Goal: Information Seeking & Learning: Check status

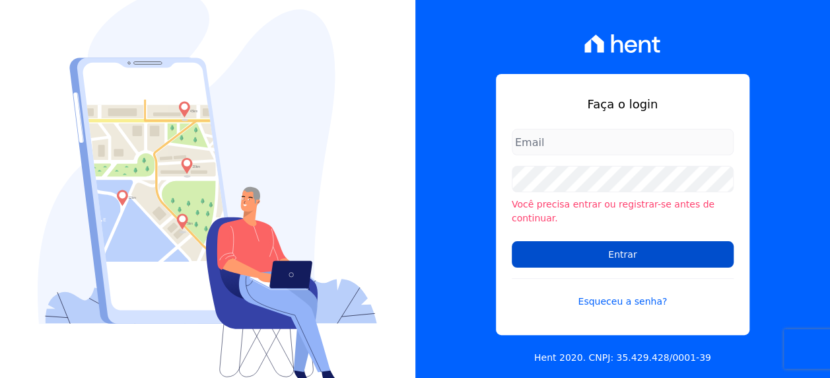
type input "[PERSON_NAME][EMAIL_ADDRESS][PERSON_NAME][DOMAIN_NAME]"
click at [605, 248] on input "Entrar" at bounding box center [623, 254] width 222 height 26
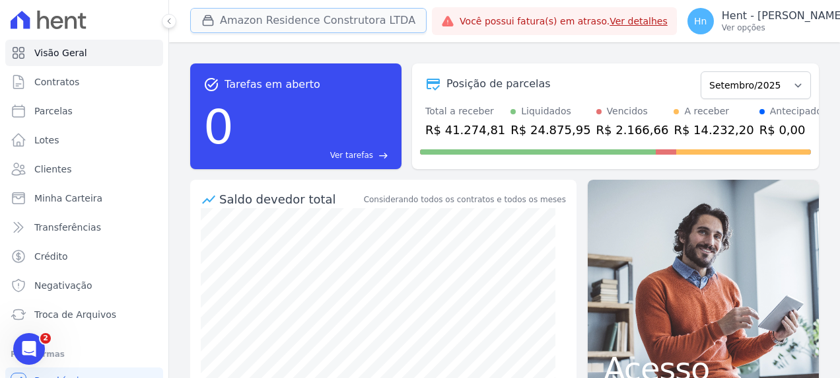
click at [365, 19] on button "Amazon Residence Construtora LTDA" at bounding box center [308, 20] width 236 height 25
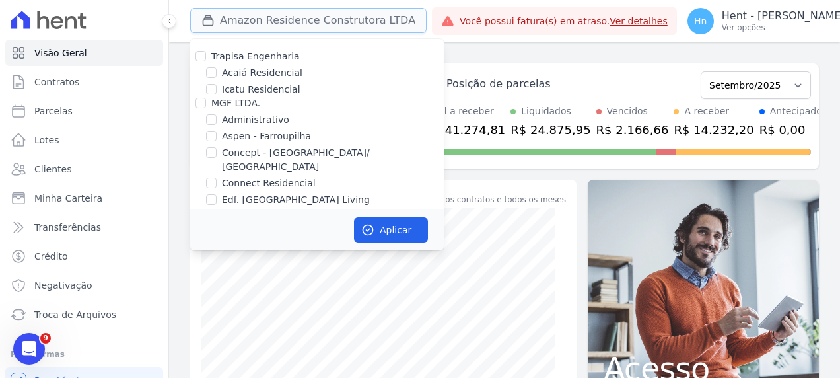
click at [365, 19] on button "Amazon Residence Construtora LTDA" at bounding box center [308, 20] width 236 height 25
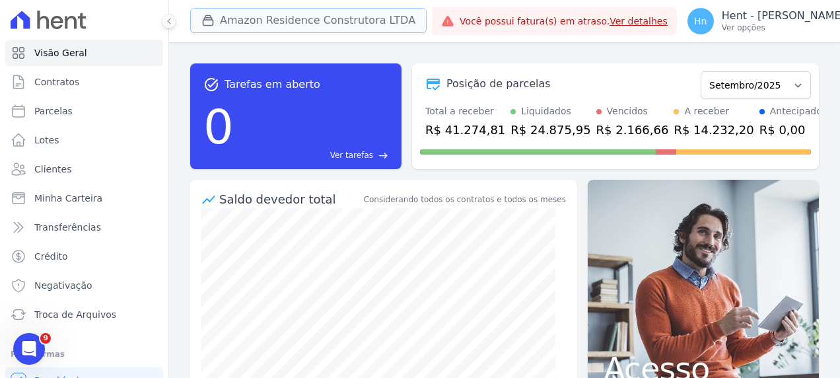
click at [368, 18] on button "Amazon Residence Construtora LTDA" at bounding box center [308, 20] width 236 height 25
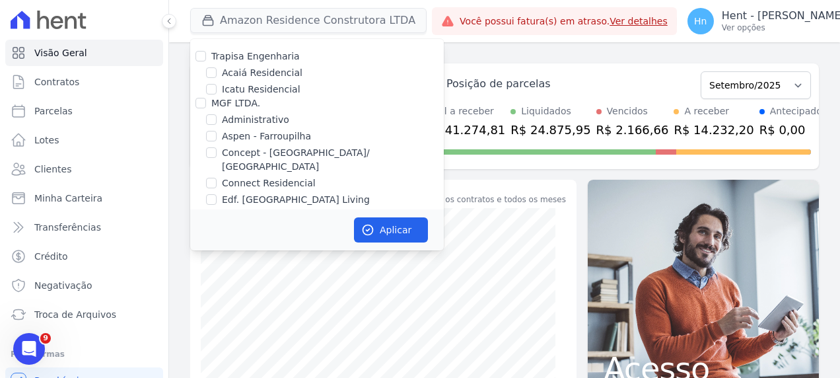
scroll to position [2913, 0]
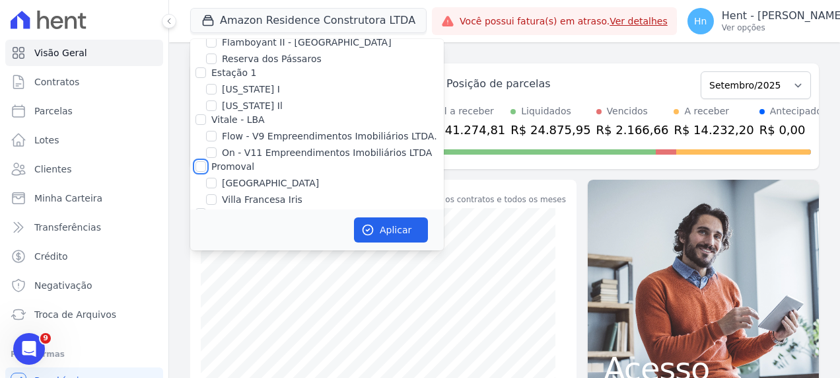
click at [197, 161] on input "Promoval" at bounding box center [200, 166] width 11 height 11
checkbox input "true"
click at [397, 233] on button "Aplicar" at bounding box center [391, 229] width 74 height 25
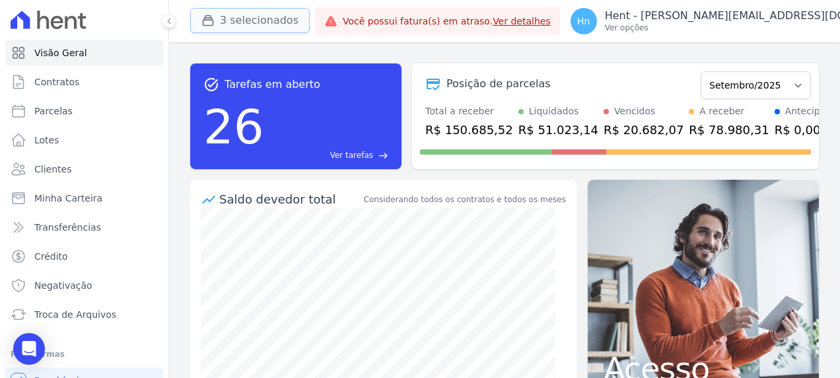
click at [272, 17] on button "3 selecionados" at bounding box center [250, 20] width 120 height 25
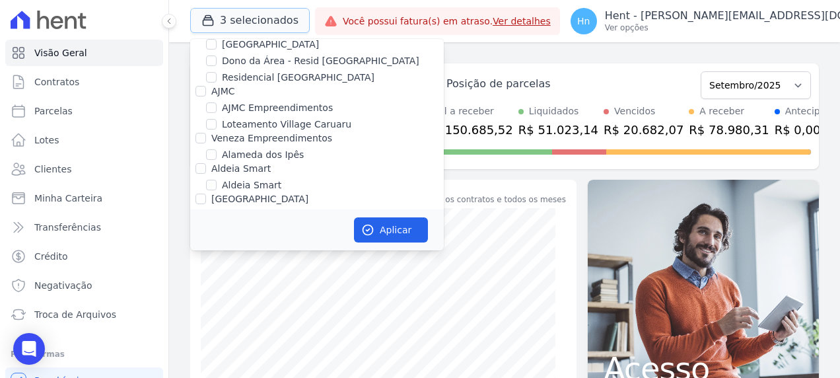
scroll to position [594, 0]
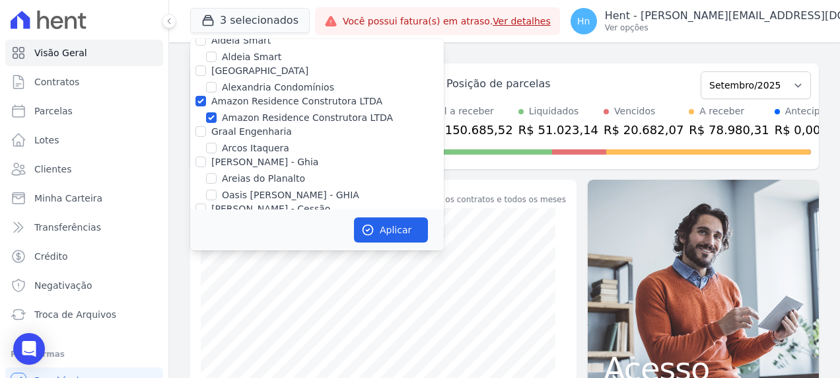
click at [242, 96] on label "Amazon Residence Construtora LTDA" at bounding box center [296, 101] width 171 height 11
click at [206, 96] on input "Amazon Residence Construtora LTDA" at bounding box center [200, 101] width 11 height 11
checkbox input "false"
click at [411, 236] on button "Aplicar" at bounding box center [391, 229] width 74 height 25
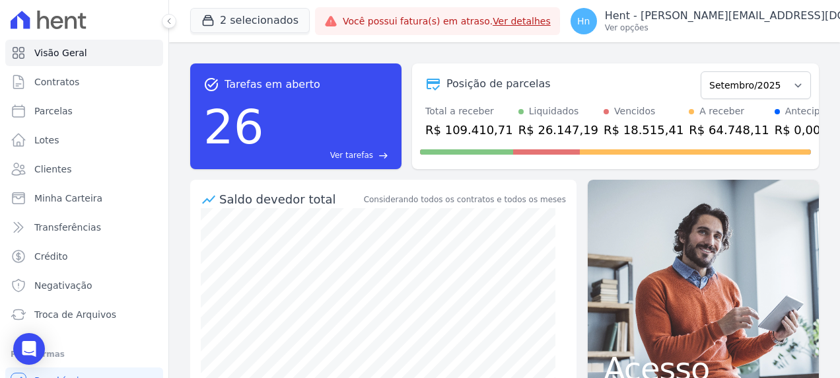
click at [310, 42] on div "2 selecionados Trapisa Engenharia Acaiá Residencial Icatu Residencial MGF LTDA.…" at bounding box center [250, 21] width 120 height 44
click at [99, 166] on link "Clientes" at bounding box center [84, 169] width 158 height 26
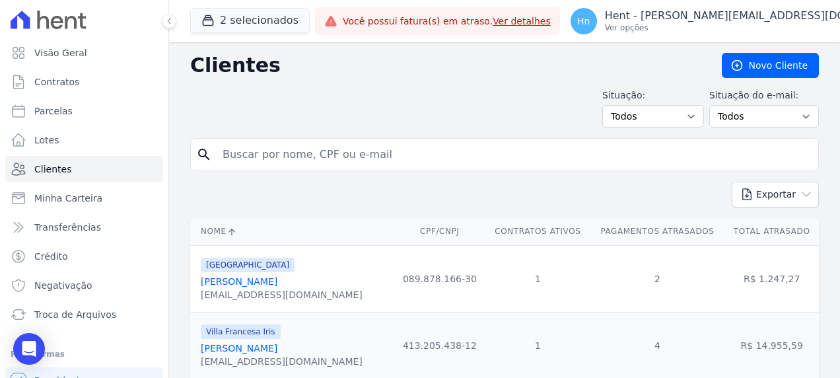
click at [300, 153] on input "search" at bounding box center [514, 154] width 598 height 26
paste input "Adriana Gomes Da Silva"
type input "Adriana Gomes Da Silva"
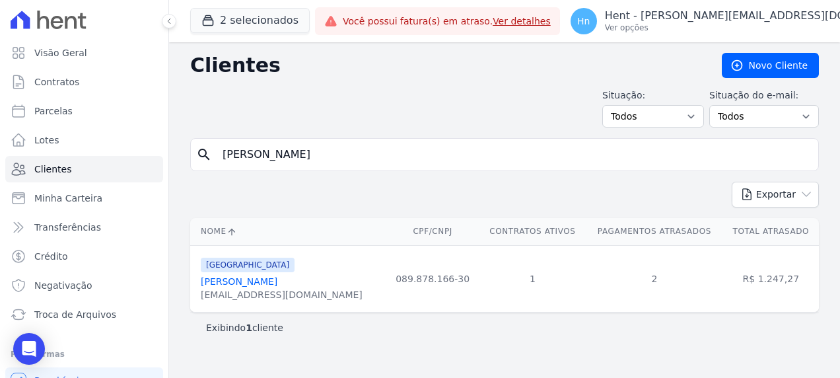
click at [253, 281] on link "Adriana Gomes Da Silva" at bounding box center [239, 281] width 77 height 11
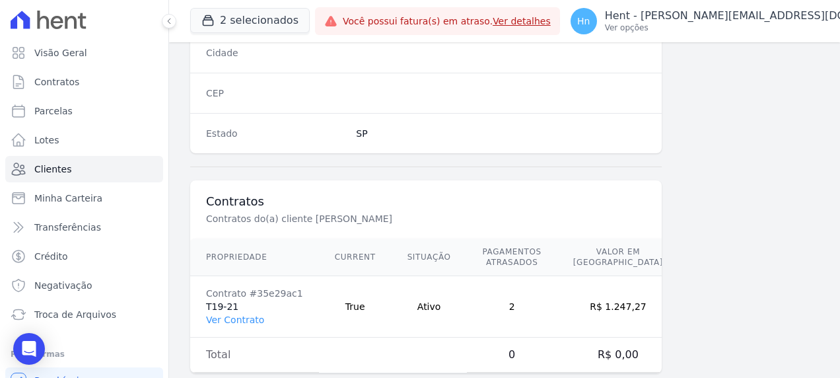
scroll to position [862, 0]
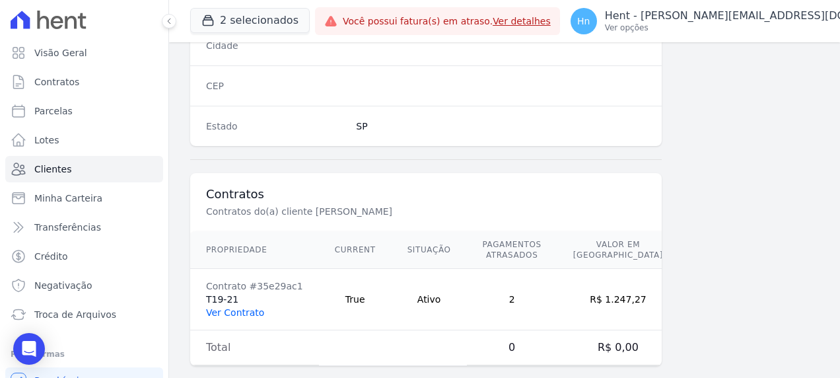
click at [228, 307] on link "Ver Contrato" at bounding box center [235, 312] width 58 height 11
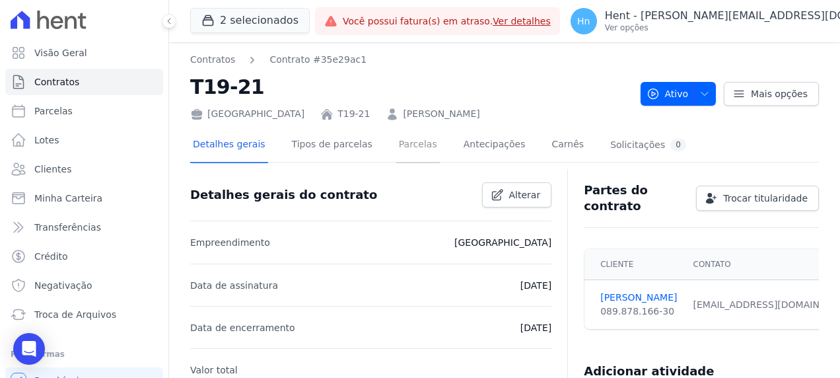
click at [400, 148] on link "Parcelas" at bounding box center [418, 145] width 44 height 35
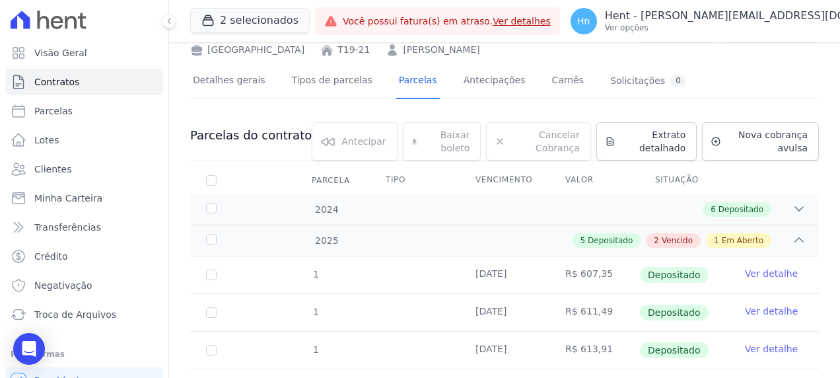
scroll to position [132, 0]
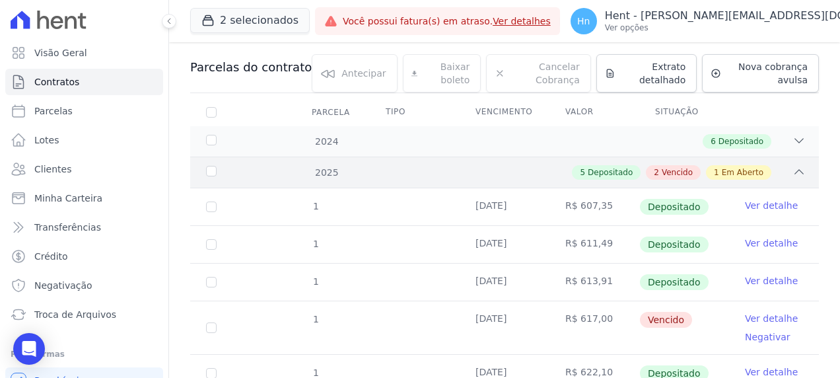
click at [681, 168] on span "Vencido" at bounding box center [677, 172] width 31 height 12
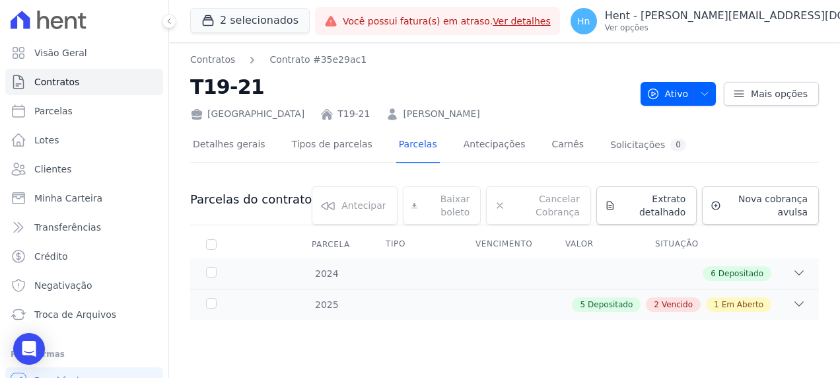
scroll to position [0, 0]
click at [689, 295] on div "2025 5 Depositado 2 Vencido 1 Em Aberto" at bounding box center [504, 304] width 629 height 31
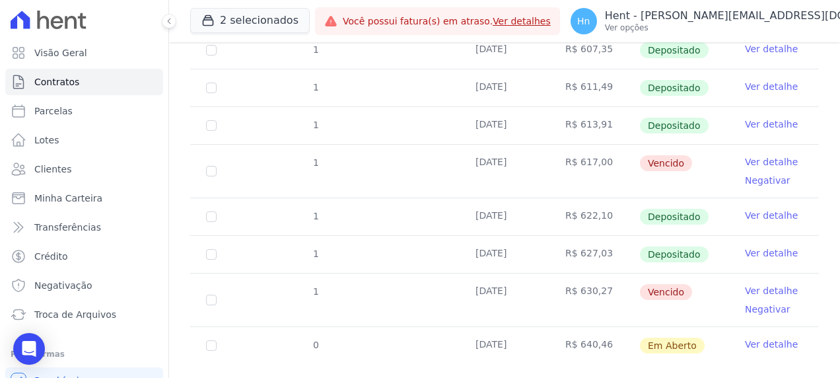
scroll to position [312, 0]
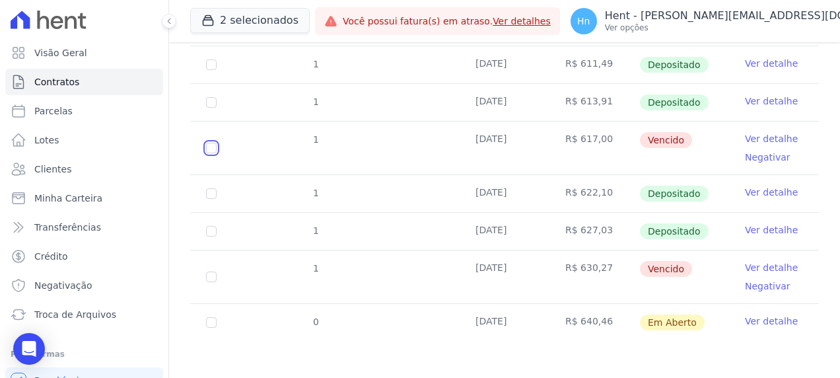
click at [210, 143] on input "checkbox" at bounding box center [211, 148] width 11 height 11
checkbox input "true"
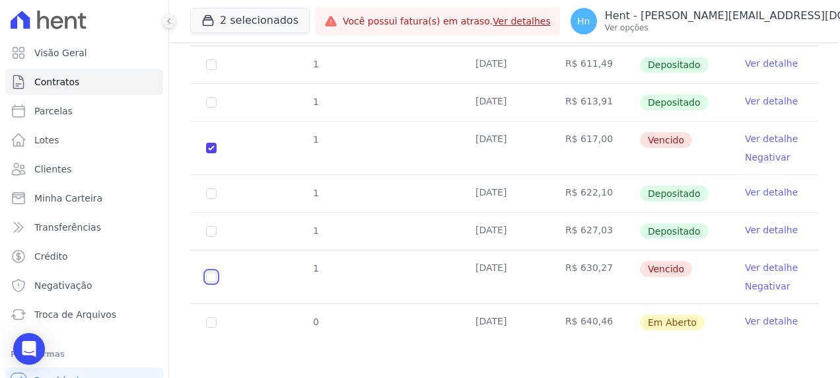
click at [209, 271] on input "checkbox" at bounding box center [211, 276] width 11 height 11
checkbox input "true"
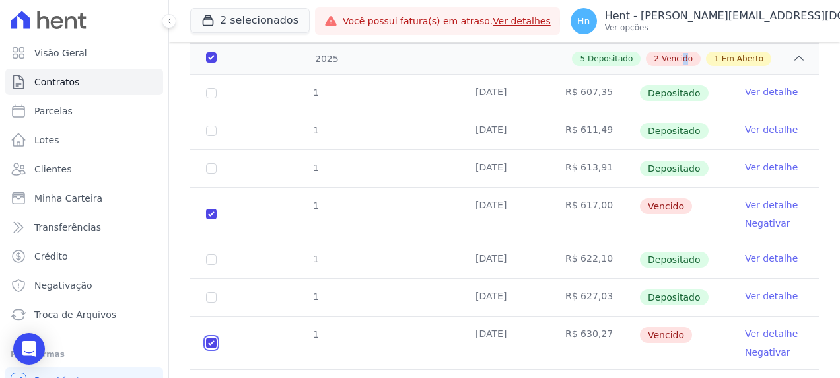
scroll to position [194, 0]
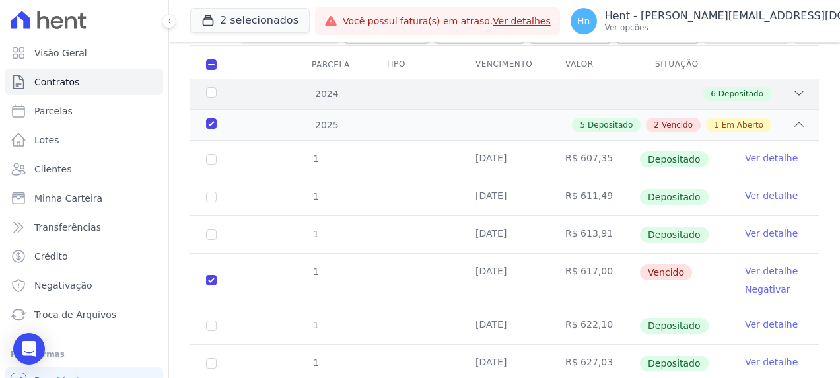
click at [326, 95] on div "6 Depositado" at bounding box center [534, 93] width 541 height 15
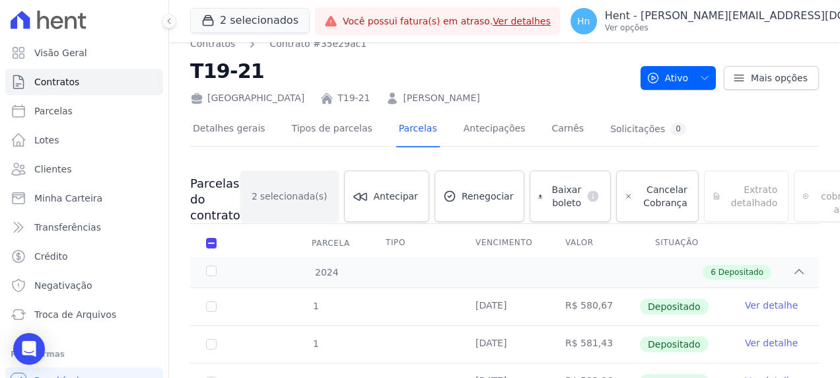
scroll to position [0, 0]
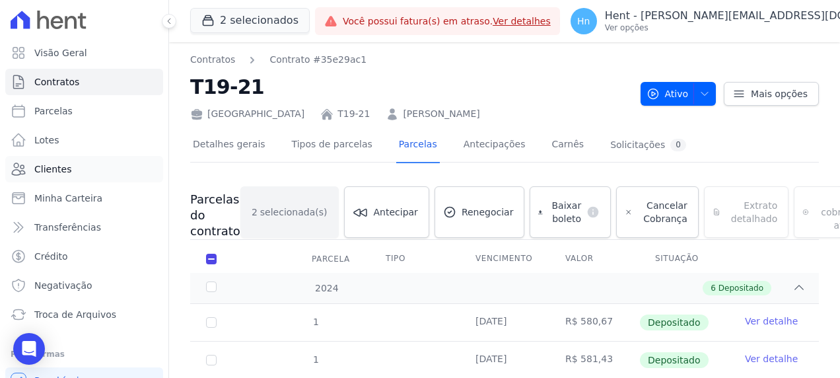
click at [53, 170] on span "Clientes" at bounding box center [52, 168] width 37 height 13
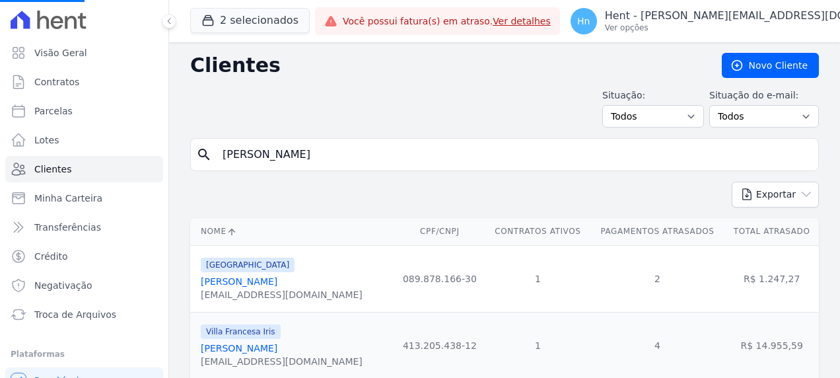
drag, startPoint x: 373, startPoint y: 165, endPoint x: 364, endPoint y: 156, distance: 12.1
click at [371, 164] on input "Adriana Gomes Da Silva" at bounding box center [514, 154] width 598 height 26
click at [223, 145] on input "search" at bounding box center [514, 154] width 598 height 26
type input "Gilberto De Oliveira Rodrigues"
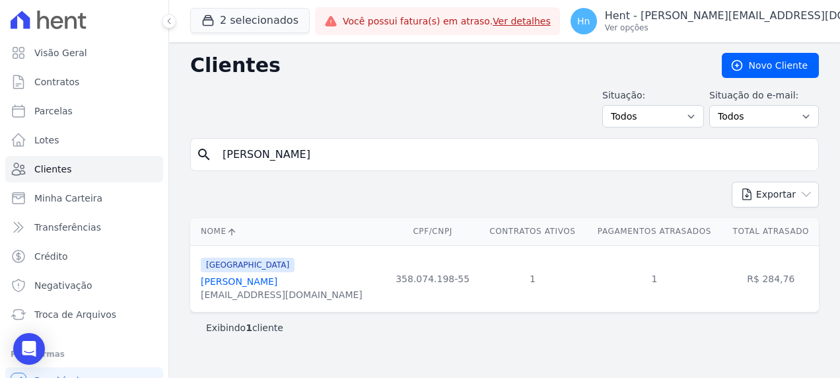
click at [226, 281] on link "Gilberto De Oliveira Rodrigues" at bounding box center [239, 281] width 77 height 11
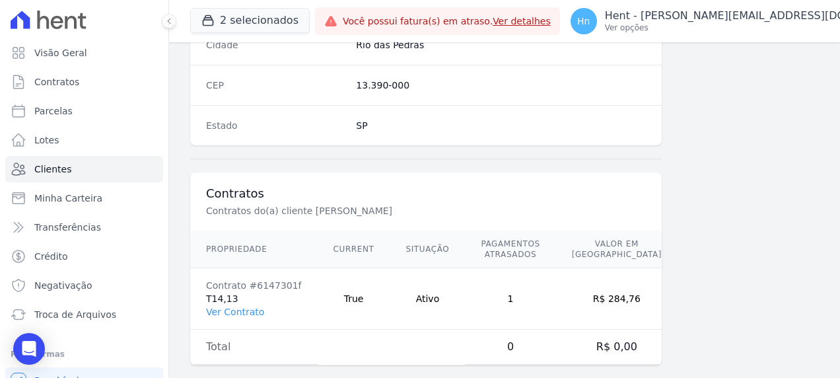
scroll to position [862, 0]
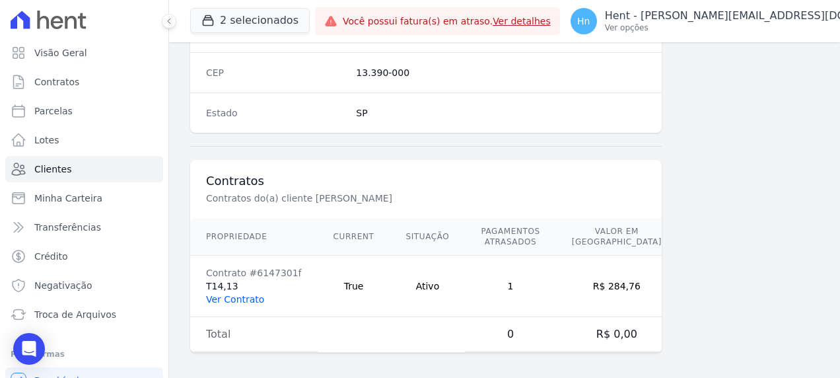
click at [228, 294] on link "Ver Contrato" at bounding box center [235, 299] width 58 height 11
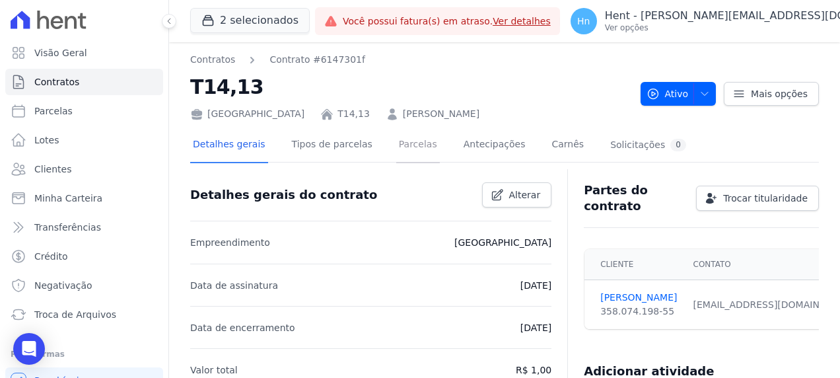
click at [405, 135] on link "Parcelas" at bounding box center [418, 145] width 44 height 35
click at [407, 143] on link "Parcelas" at bounding box center [418, 145] width 44 height 35
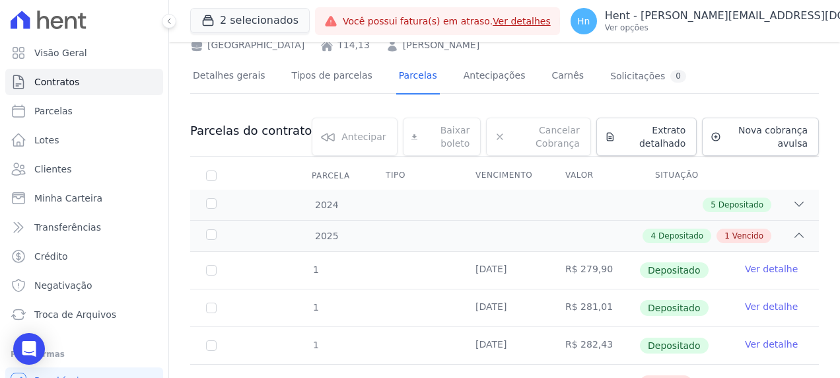
scroll to position [36, 0]
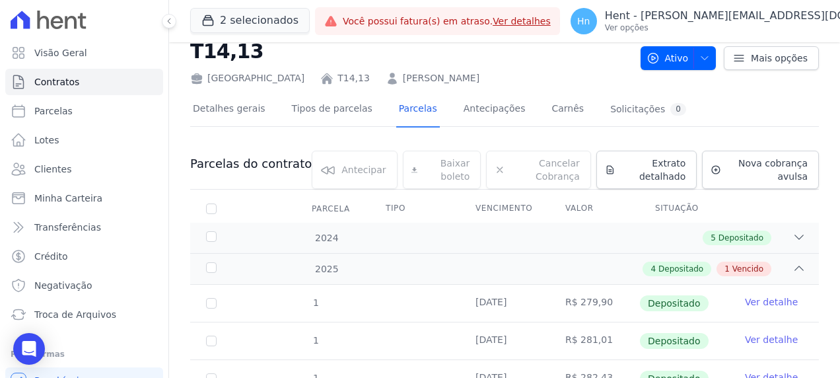
drag, startPoint x: 482, startPoint y: 81, endPoint x: 329, endPoint y: 71, distance: 153.5
click at [329, 71] on div "France T14,13 GILBERTO DE OLIVEIRA RODRIGUES" at bounding box center [410, 75] width 440 height 19
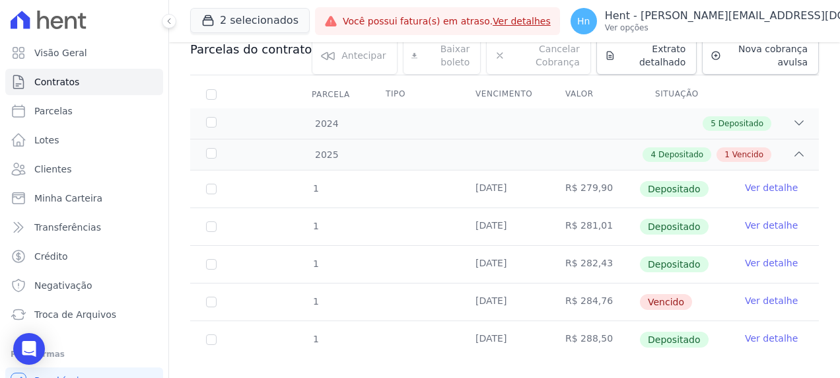
scroll to position [168, 0]
